Goal: Navigation & Orientation: Understand site structure

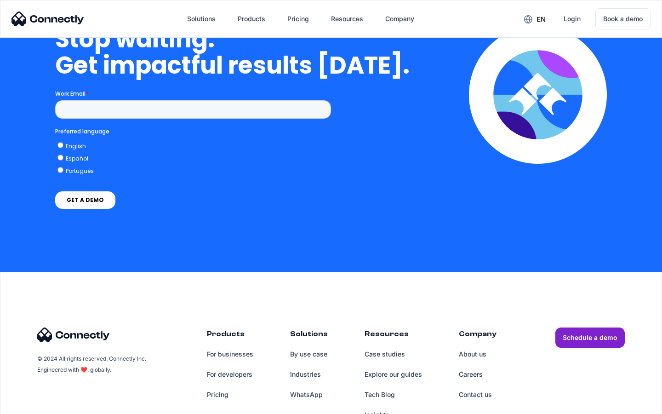
scroll to position [3780, 0]
